Goal: Task Accomplishment & Management: Use online tool/utility

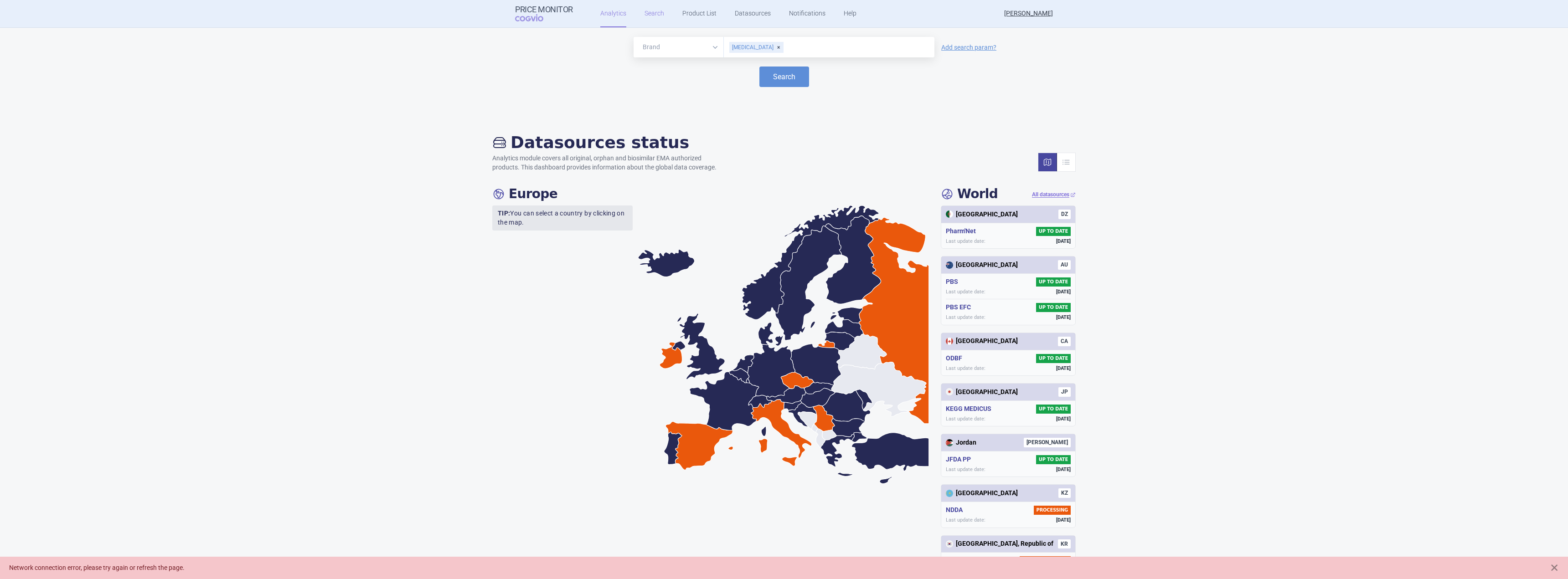
click at [654, 17] on link "Search" at bounding box center [655, 13] width 20 height 27
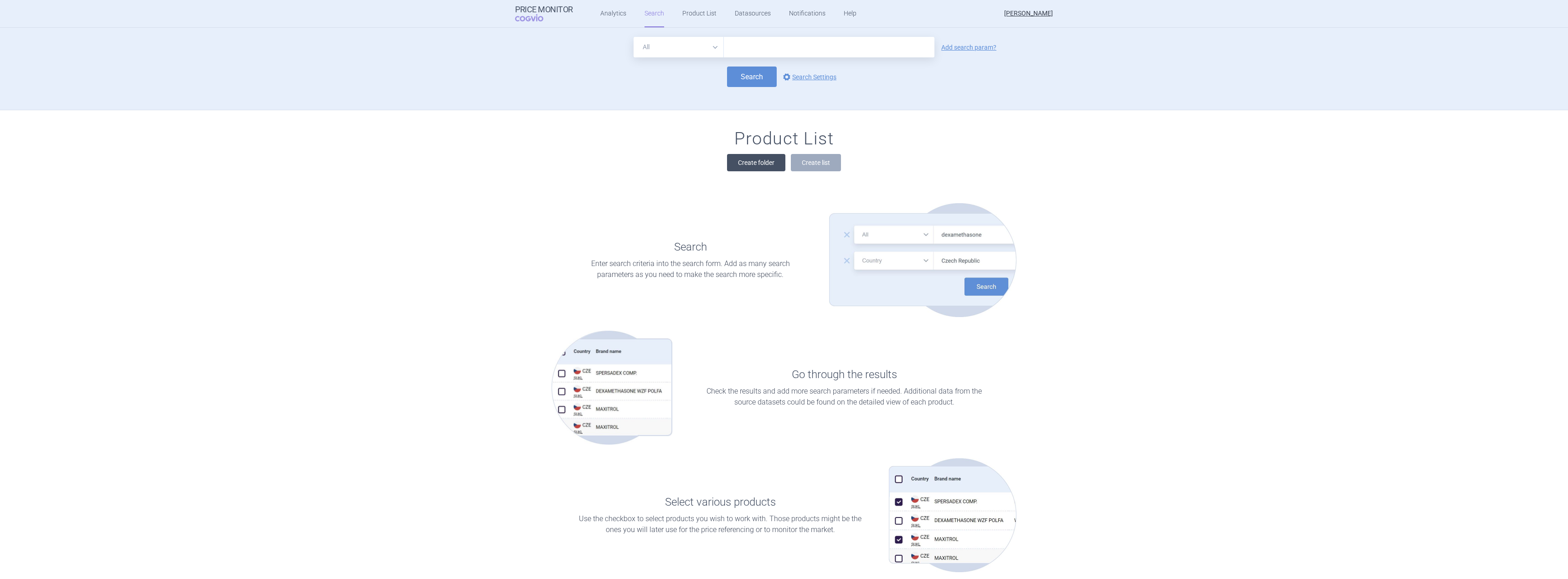
click at [700, 165] on button "Create folder" at bounding box center [756, 162] width 58 height 17
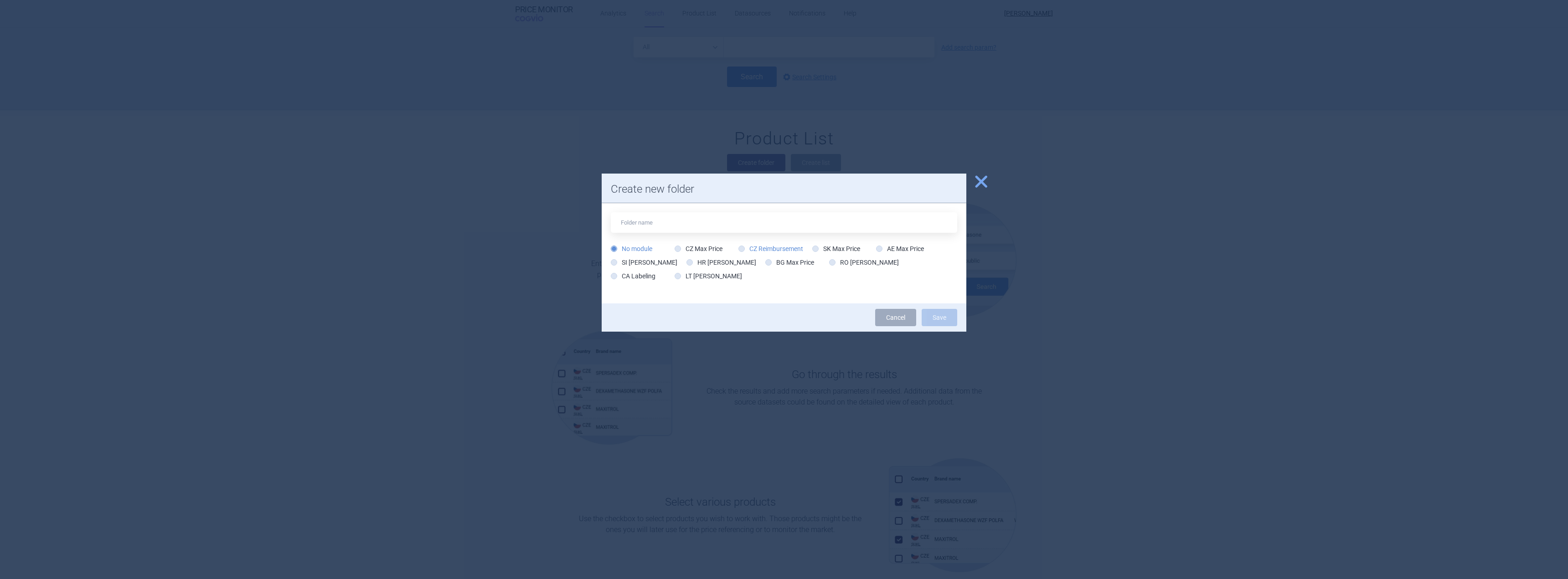
click at [700, 245] on label "CZ Reimbursement" at bounding box center [771, 249] width 65 height 9
click at [700, 245] on input "CZ Reimbursement" at bounding box center [744, 249] width 9 height 9
radio input "true"
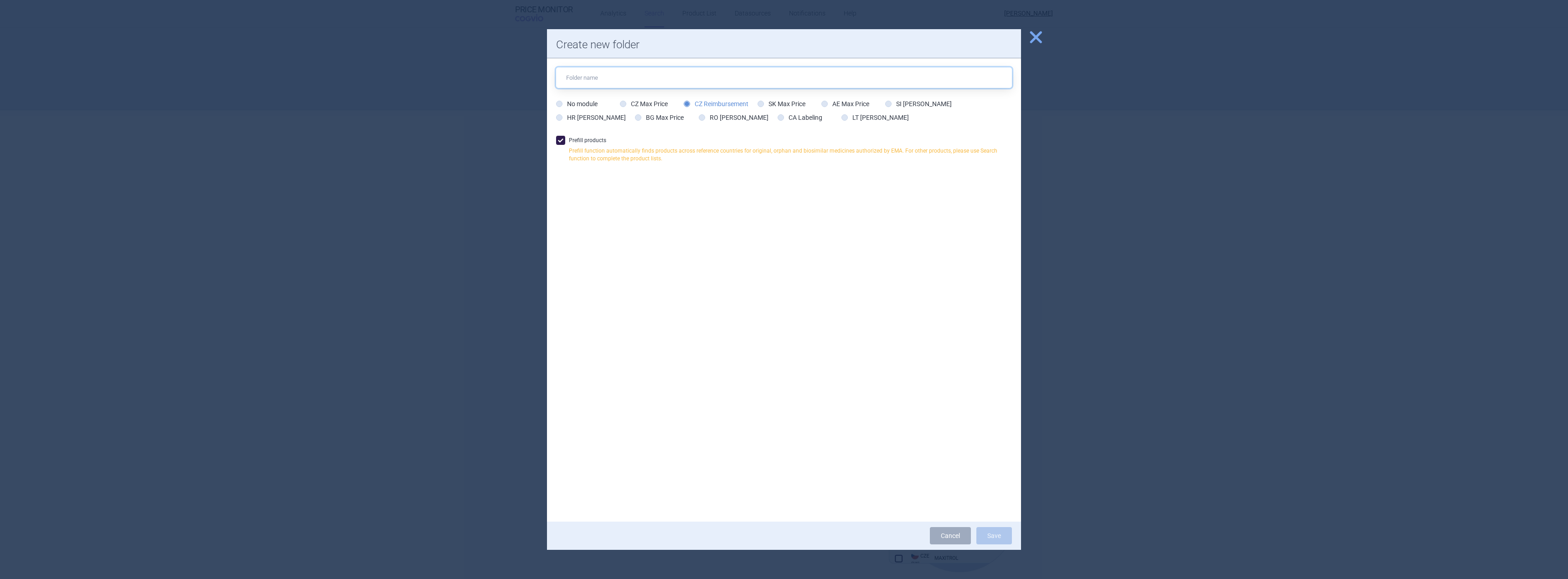
click at [659, 74] on input "text" at bounding box center [784, 77] width 456 height 21
type input "[MEDICAL_DATA]_2_9_2025"
click at [700, 360] on button "Save" at bounding box center [995, 535] width 36 height 17
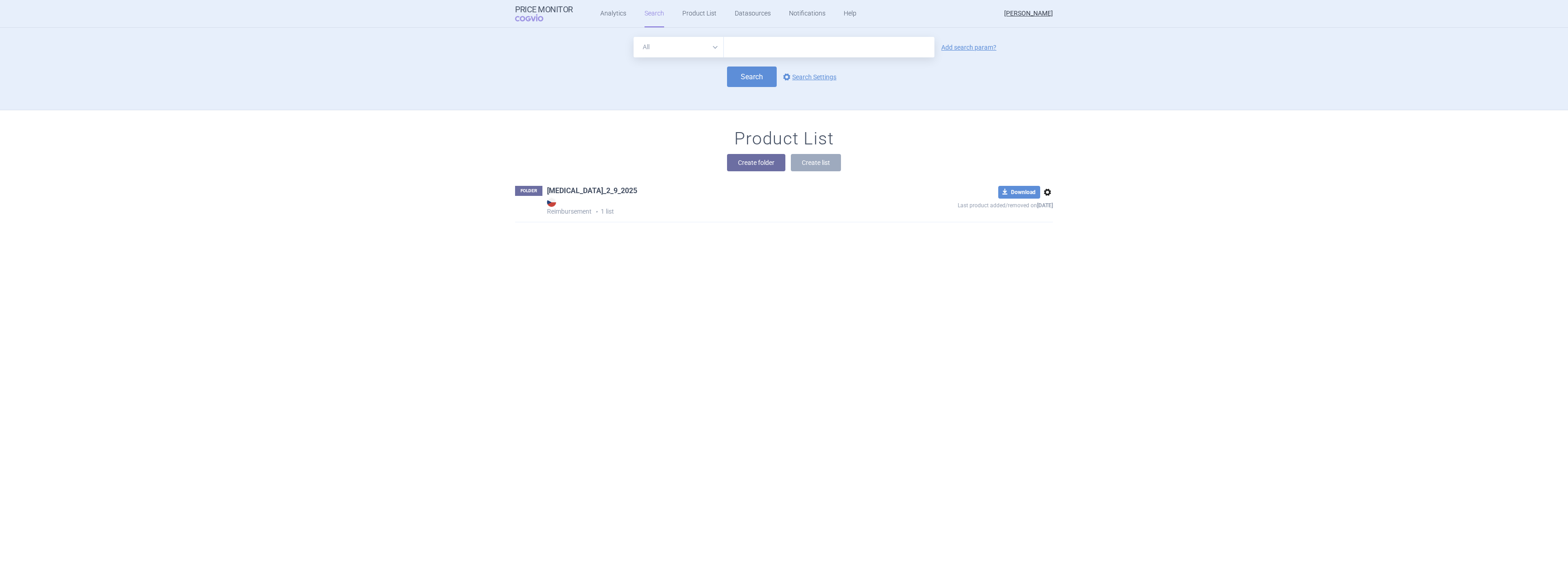
click at [578, 190] on link "[MEDICAL_DATA]_2_9_2025" at bounding box center [592, 191] width 90 height 10
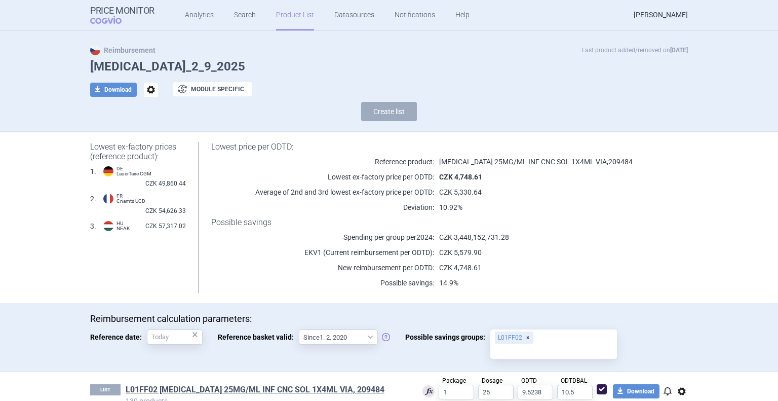
scroll to position [44, 0]
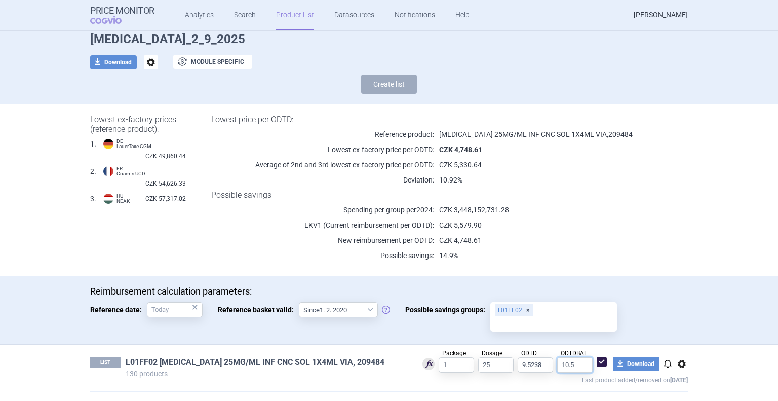
drag, startPoint x: 577, startPoint y: 365, endPoint x: 548, endPoint y: 367, distance: 28.9
click at [548, 367] on div "Package 1 Dosage 25 ODTD 9.5238 ODTDBAL 10.5 download Download notifications op…" at bounding box center [547, 371] width 281 height 28
type input "1"
drag, startPoint x: 537, startPoint y: 363, endPoint x: 519, endPoint y: 363, distance: 17.7
click at [519, 363] on input "9.5238" at bounding box center [535, 364] width 35 height 15
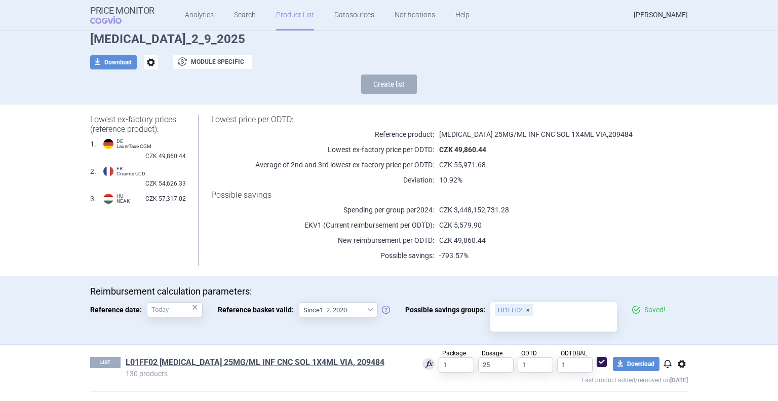
click at [544, 384] on p "Last product added/removed on 2 Sept" at bounding box center [547, 378] width 281 height 13
click at [533, 362] on input "1" at bounding box center [535, 364] width 35 height 15
type input "9.5238"
type input "10.5"
click at [596, 262] on div "Lowest price per ODTD: Reference product: KEYTRUDA 25MG/ML INF CNC SOL 1X4ML VI…" at bounding box center [437, 190] width 502 height 151
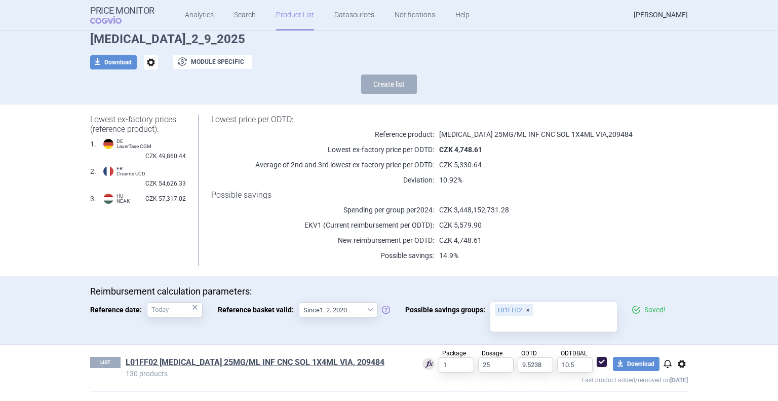
click at [517, 224] on p "CZK 5,579.90" at bounding box center [548, 225] width 229 height 10
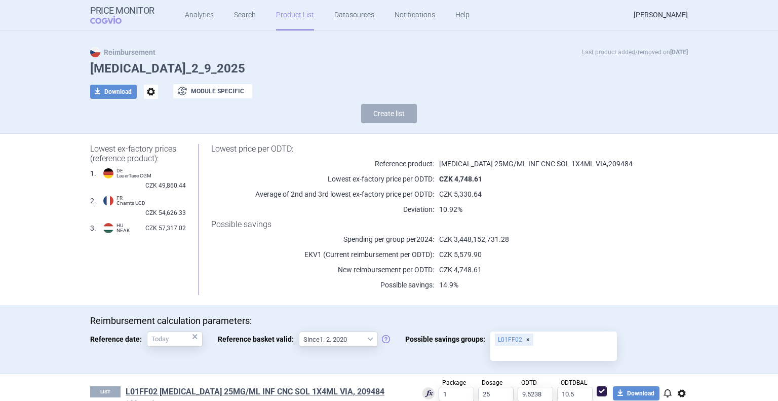
scroll to position [0, 0]
